Goal: Find specific page/section: Find specific page/section

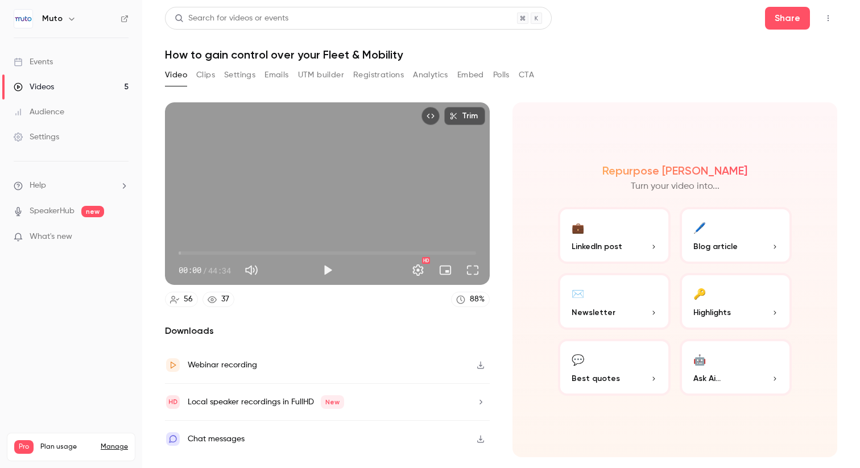
click at [63, 63] on link "Events" at bounding box center [71, 61] width 142 height 25
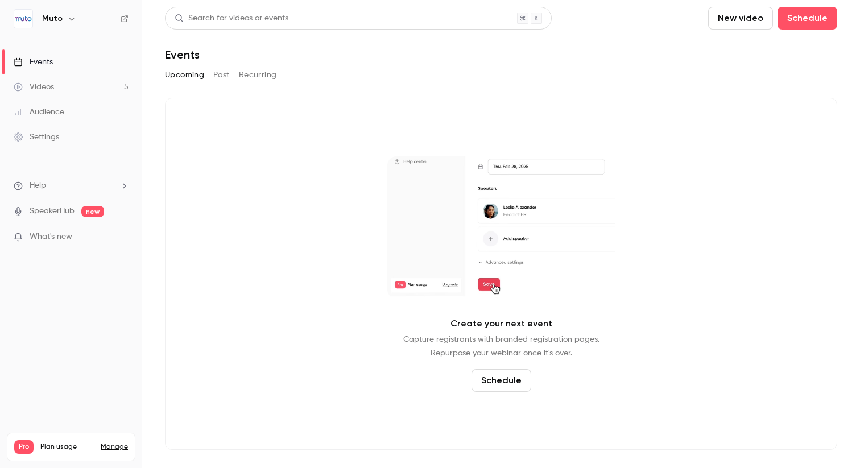
click at [55, 84] on link "Videos 5" at bounding box center [71, 86] width 142 height 25
